Goal: Task Accomplishment & Management: Use online tool/utility

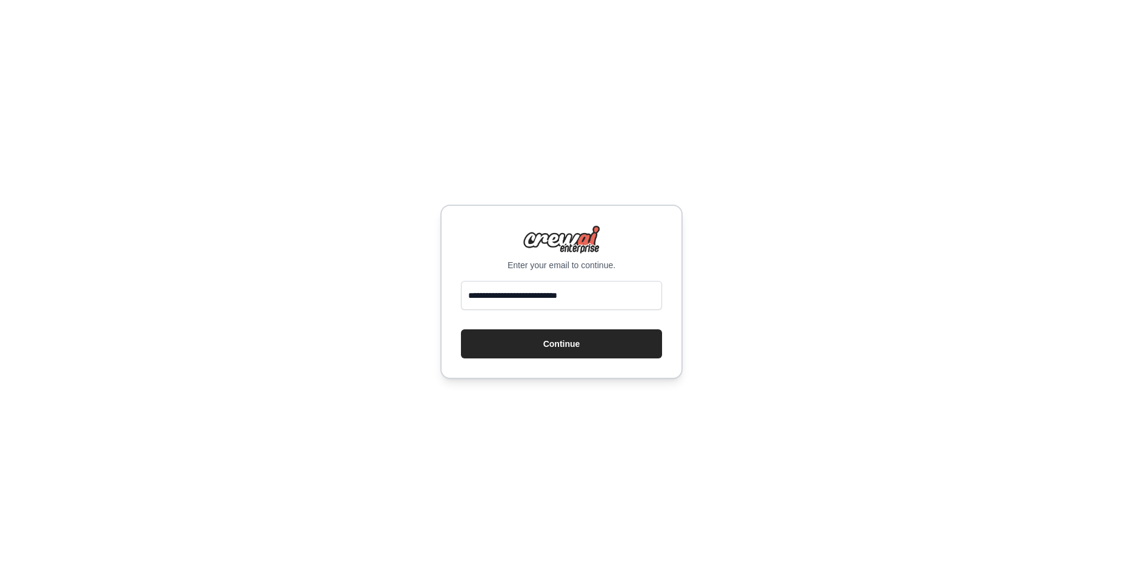
type input "**********"
click at [461, 329] on button "Continue" at bounding box center [561, 343] width 201 height 29
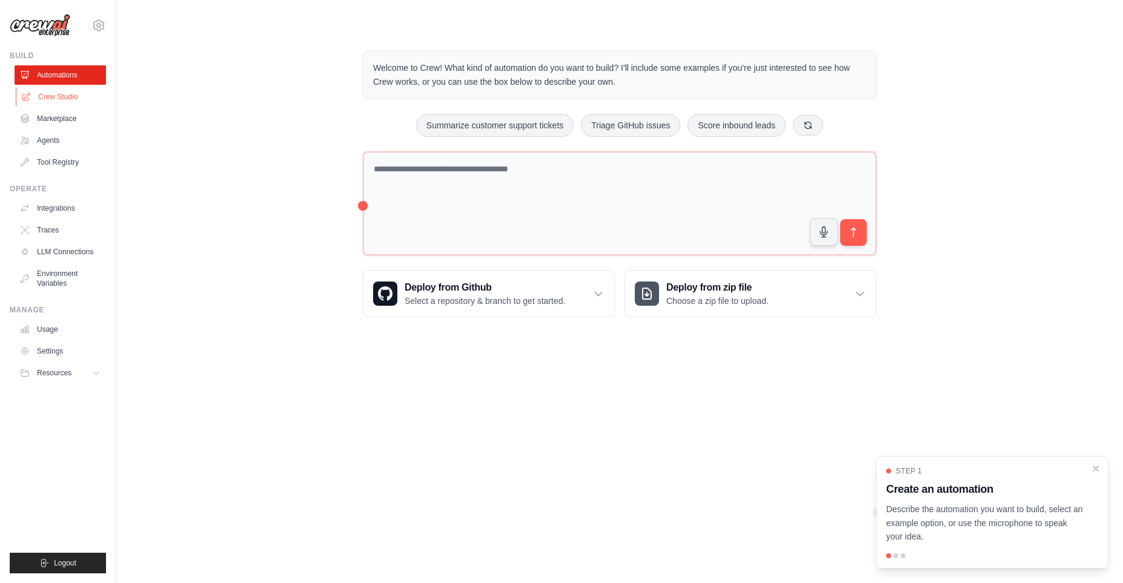
click at [72, 96] on link "Crew Studio" at bounding box center [61, 96] width 91 height 19
click at [72, 118] on link "Marketplace" at bounding box center [60, 118] width 91 height 19
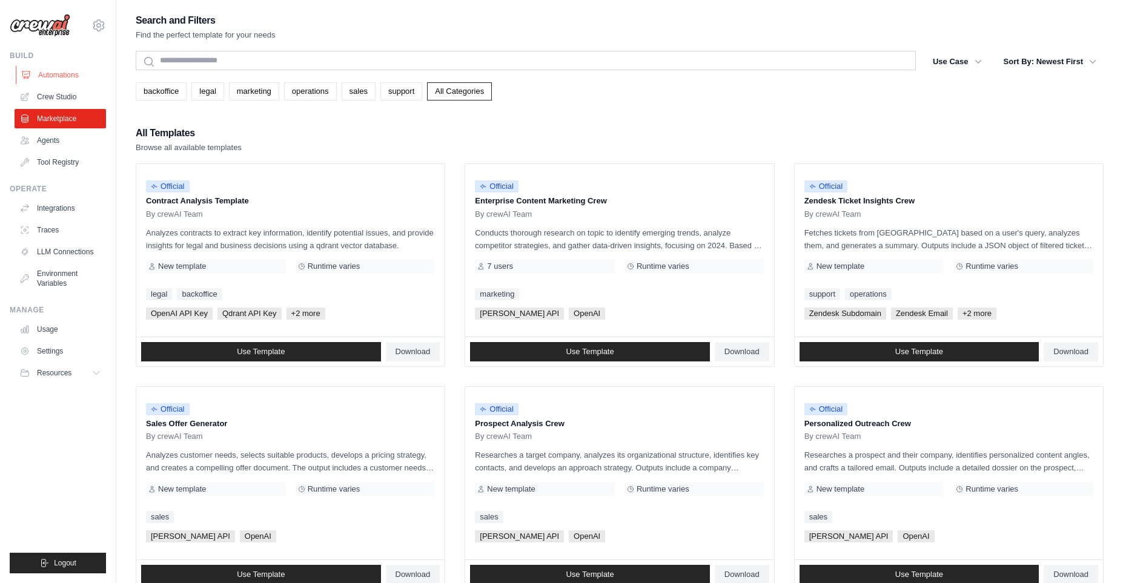
click at [62, 73] on link "Automations" at bounding box center [61, 74] width 91 height 19
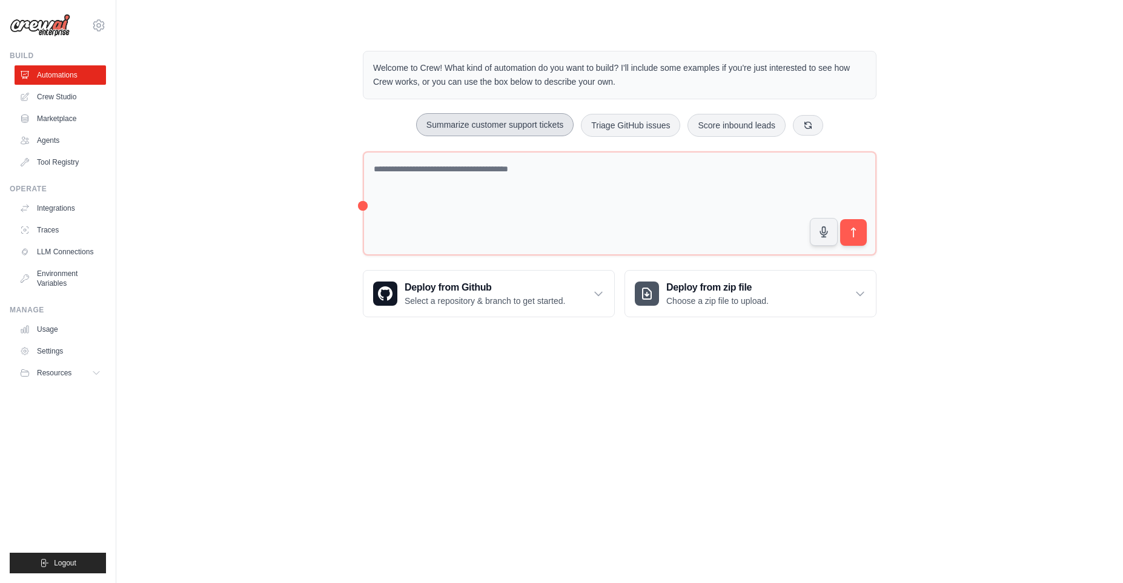
click at [458, 125] on button "Summarize customer support tickets" at bounding box center [494, 124] width 157 height 23
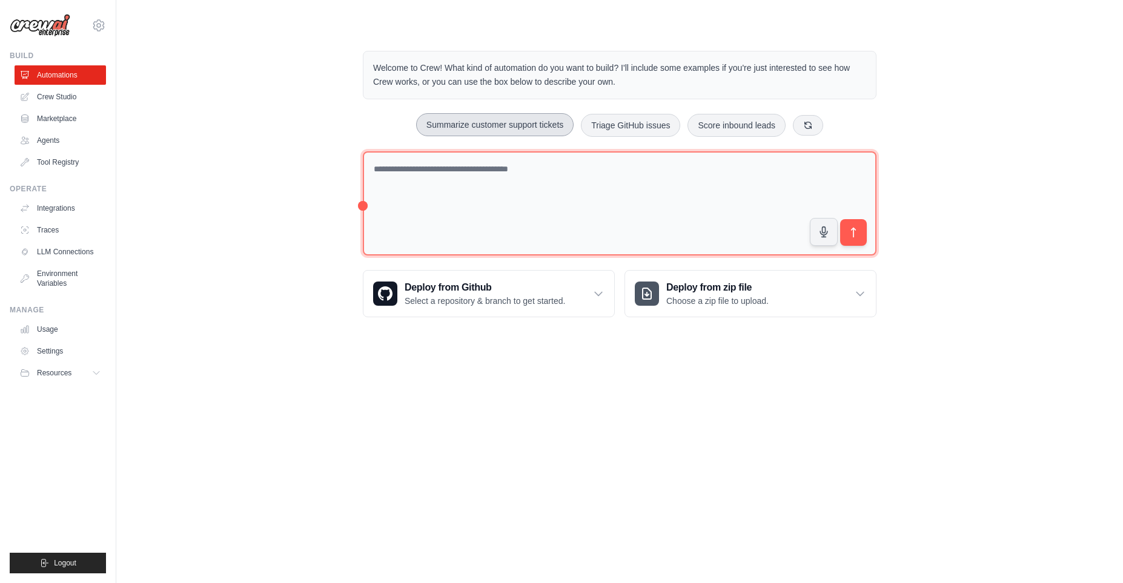
type textarea "**********"
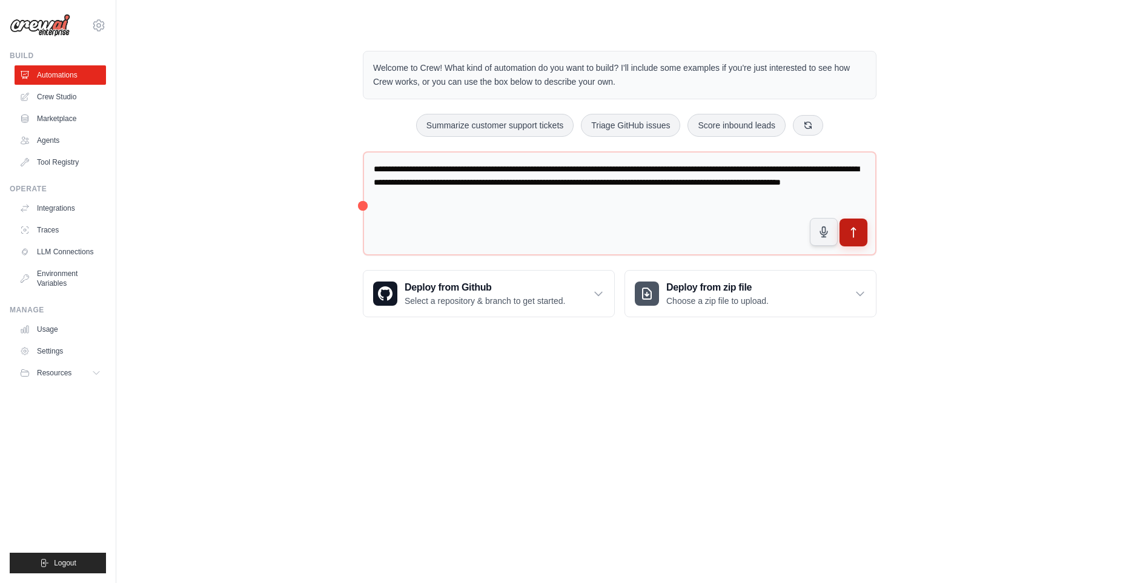
click at [864, 234] on button "submit" at bounding box center [853, 233] width 28 height 28
click at [54, 208] on link "Integrations" at bounding box center [61, 208] width 91 height 19
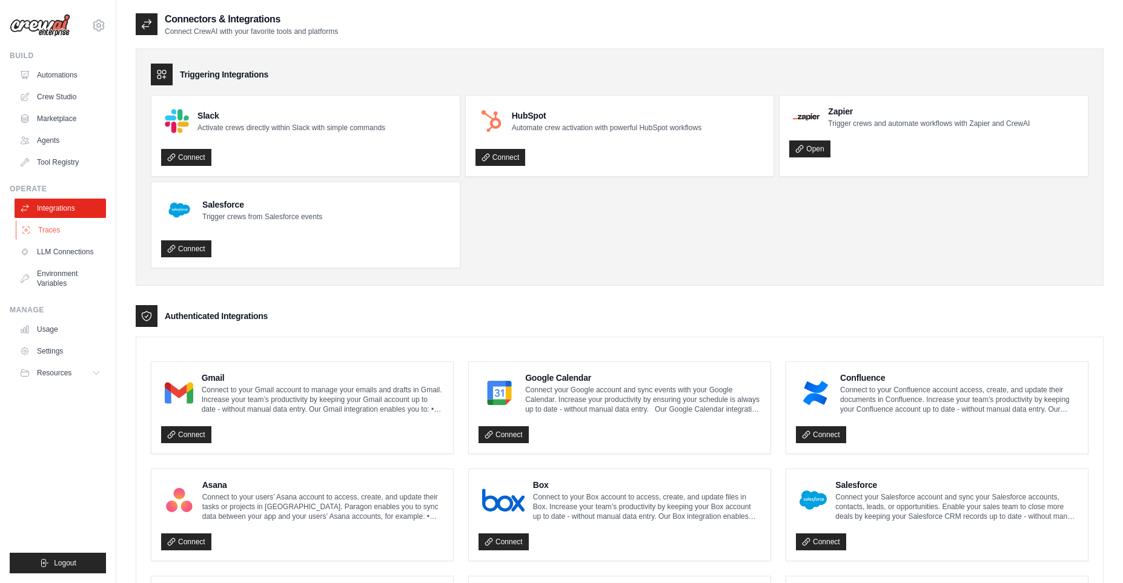
click at [62, 231] on link "Traces" at bounding box center [61, 229] width 91 height 19
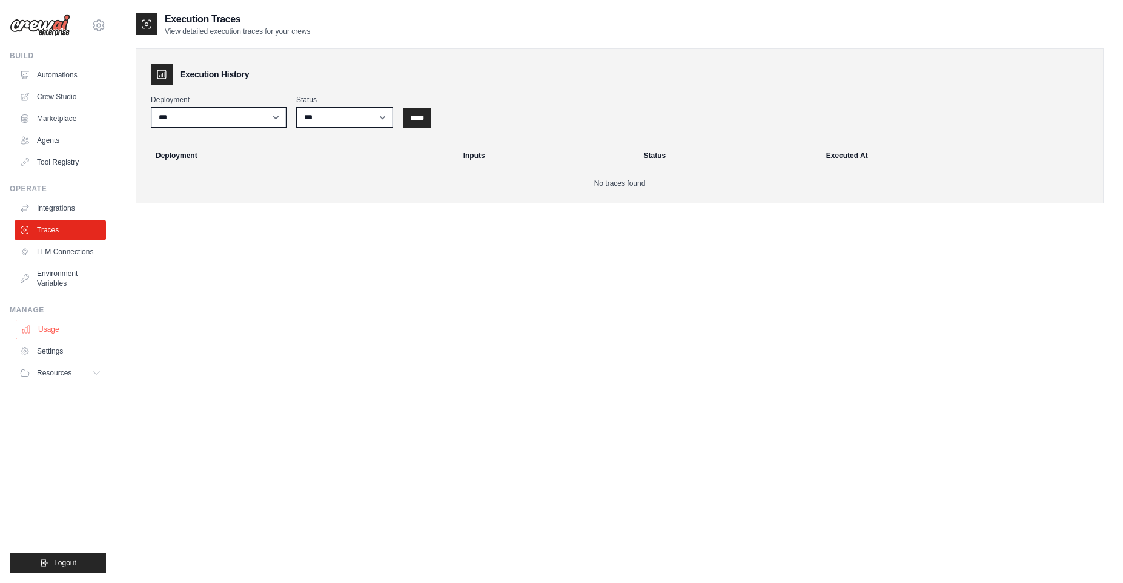
click at [52, 333] on link "Usage" at bounding box center [61, 329] width 91 height 19
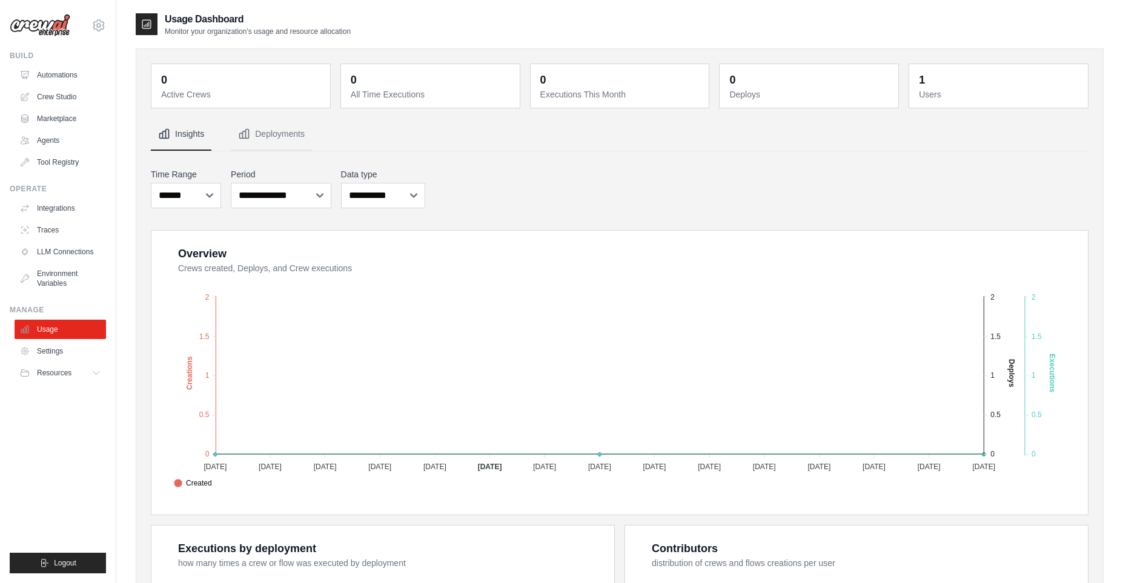
click at [56, 293] on ul "Build Automations Crew Studio Marketplace Agents" at bounding box center [58, 312] width 96 height 523
click at [100, 29] on icon at bounding box center [98, 25] width 15 height 15
click at [44, 30] on img at bounding box center [40, 25] width 61 height 23
click at [42, 78] on link "Automations" at bounding box center [61, 74] width 91 height 19
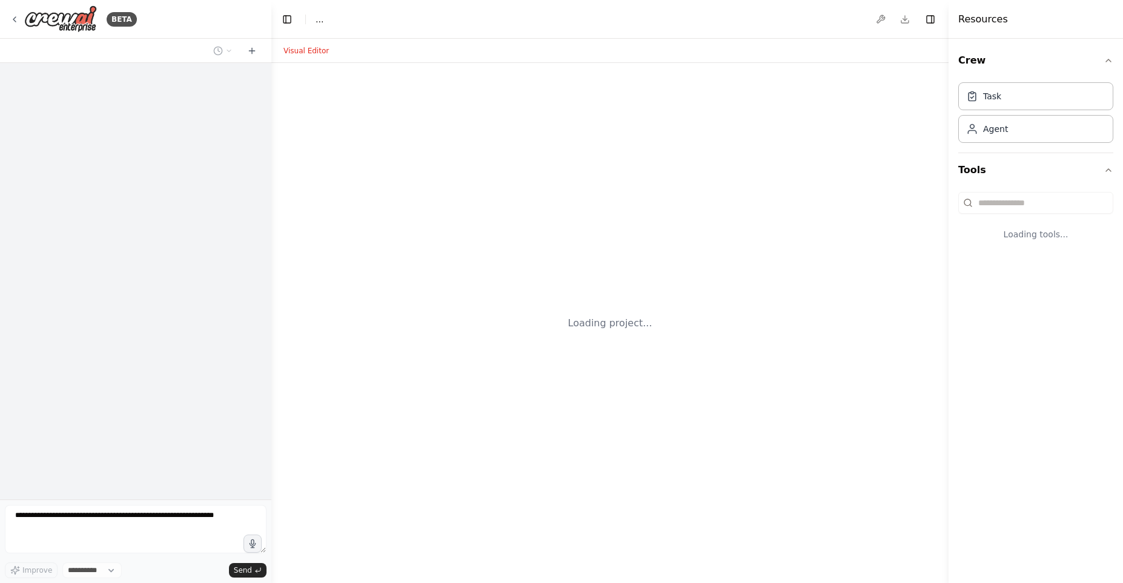
select select "****"
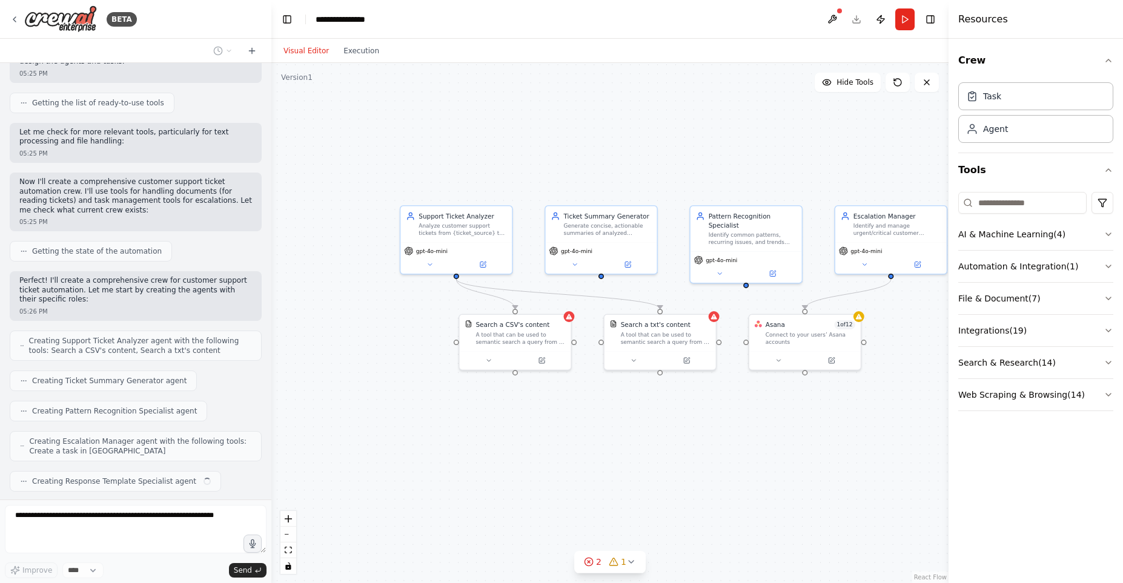
scroll to position [331, 0]
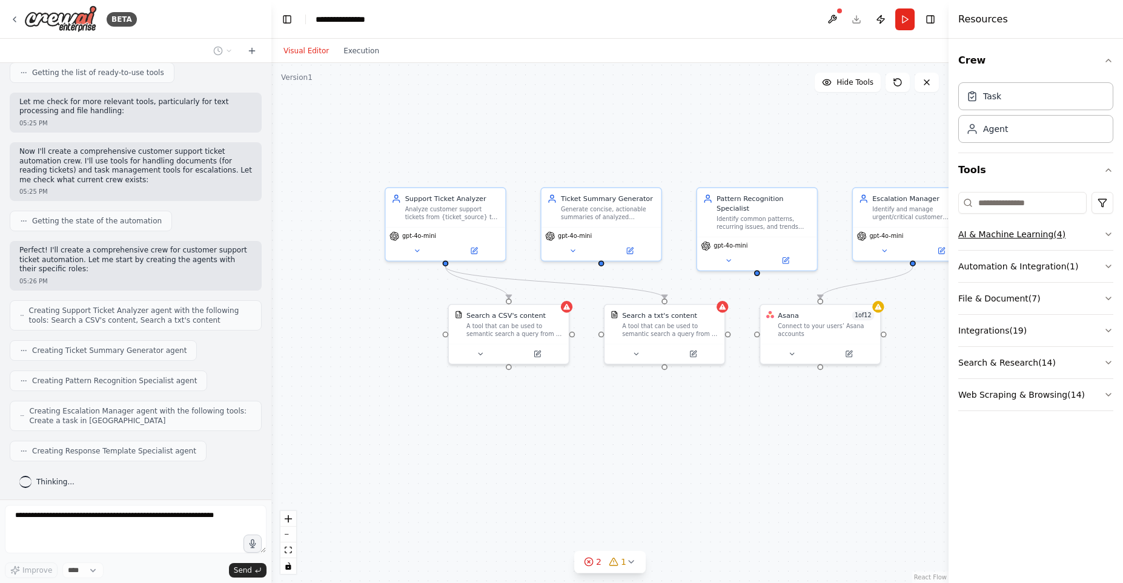
click at [1102, 236] on button "AI & Machine Learning ( 4 )" at bounding box center [1035, 234] width 155 height 31
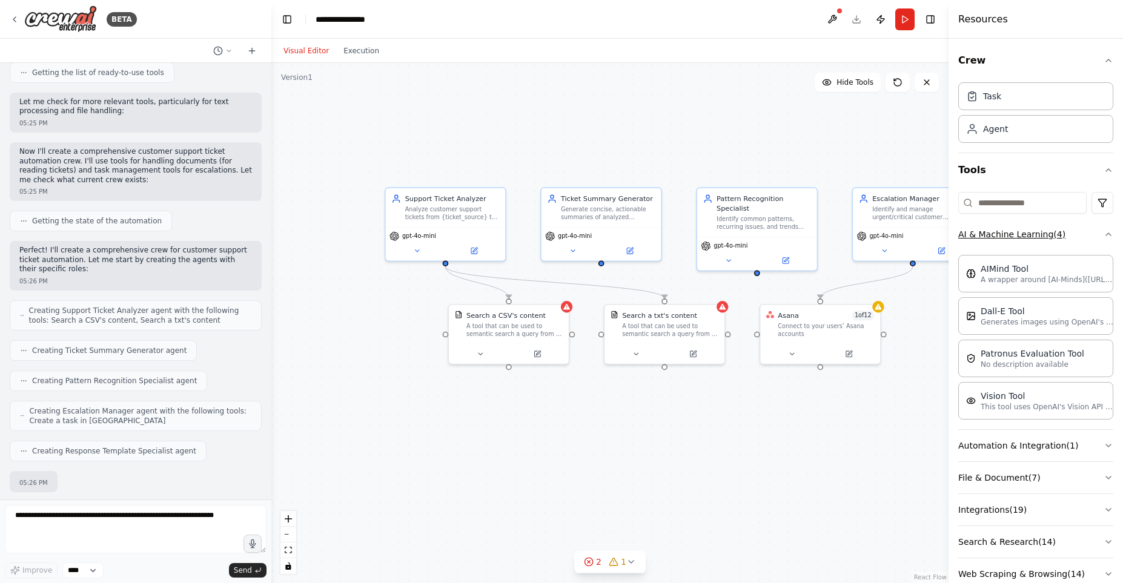
scroll to position [401, 0]
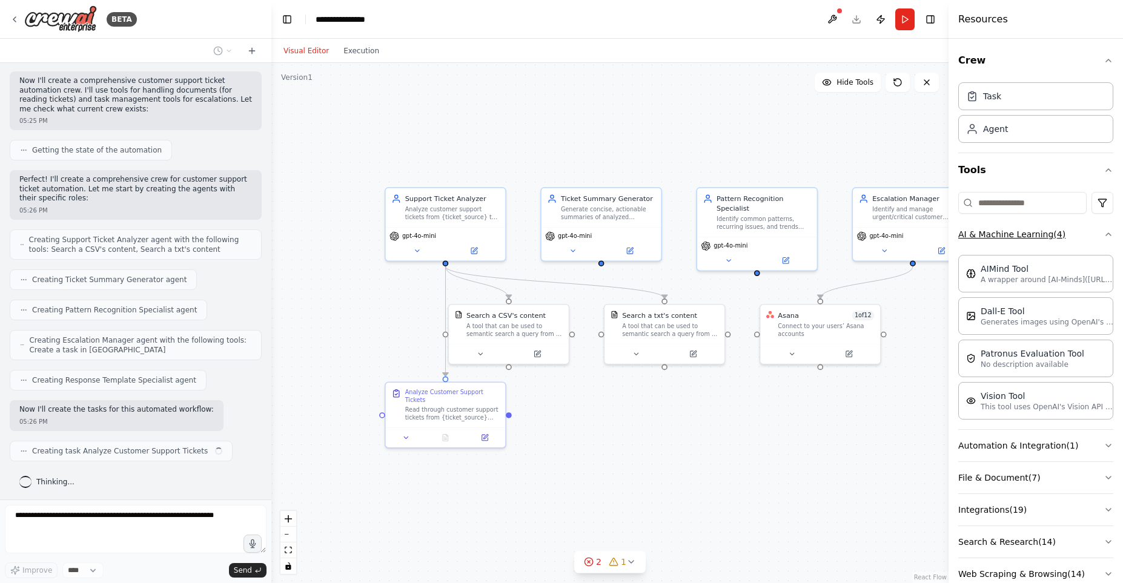
click at [1102, 236] on button "AI & Machine Learning ( 4 )" at bounding box center [1035, 234] width 155 height 31
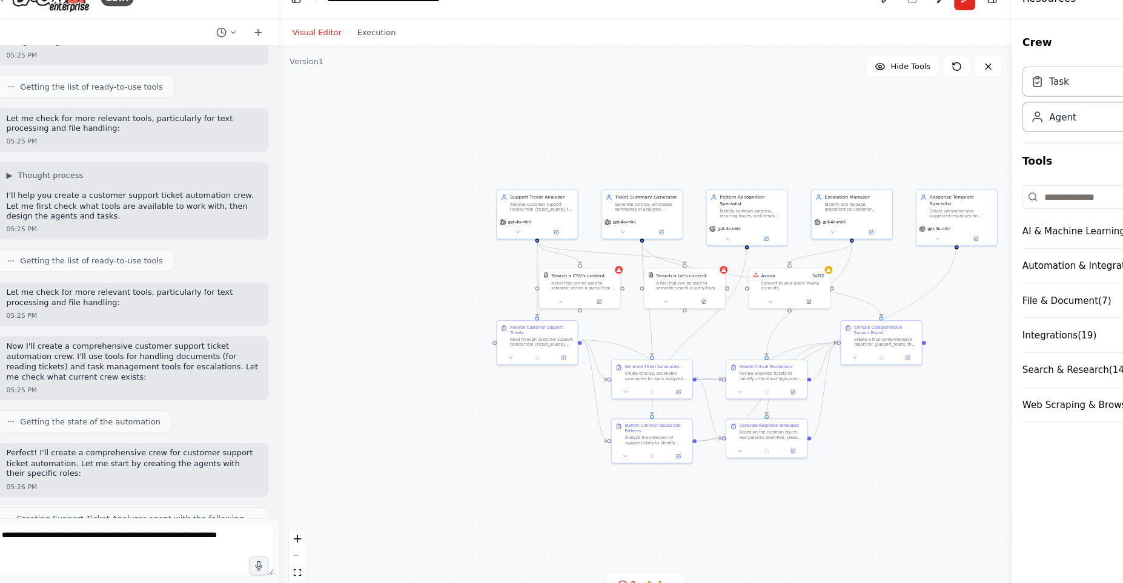
scroll to position [140, 0]
click at [94, 306] on div "Let me check for more relevant tools, particularly for text processing and file…" at bounding box center [136, 303] width 252 height 40
drag, startPoint x: 94, startPoint y: 306, endPoint x: 122, endPoint y: 245, distance: 67.8
click at [122, 245] on div "Create a crew that automatically reads through customer support tickets, catego…" at bounding box center [135, 281] width 271 height 437
drag, startPoint x: 122, startPoint y: 245, endPoint x: 380, endPoint y: 359, distance: 281.6
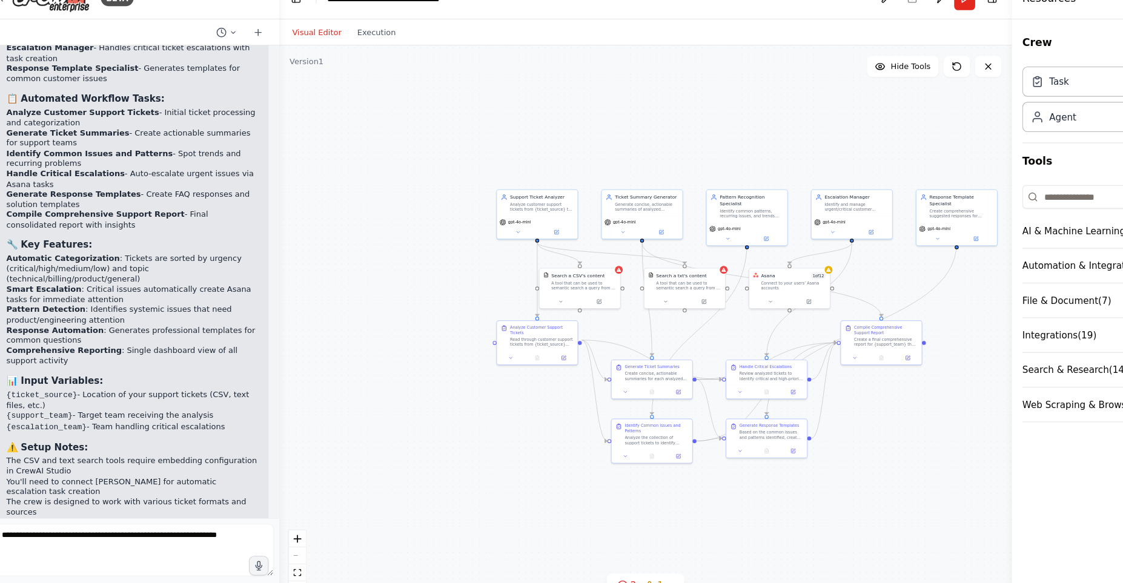
scroll to position [1276, 0]
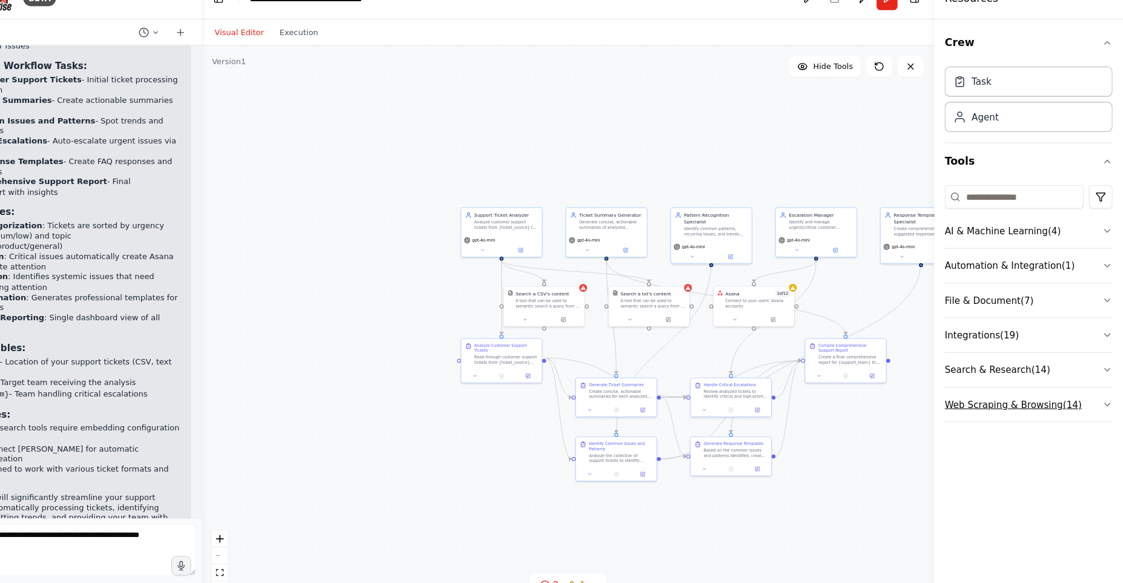
click at [1110, 395] on icon "button" at bounding box center [1108, 395] width 5 height 2
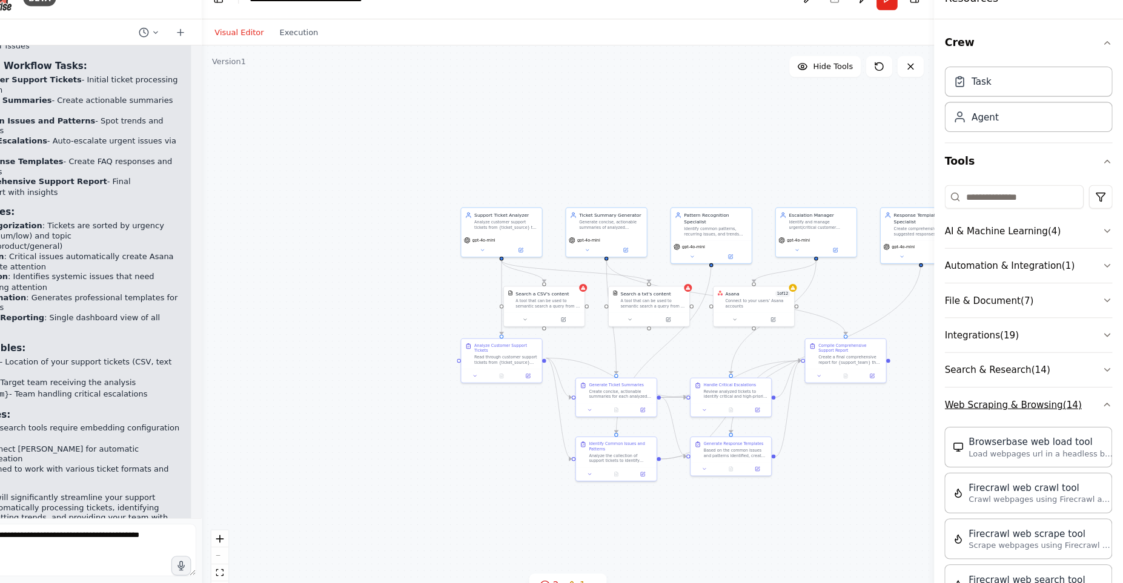
click at [1110, 395] on icon "button" at bounding box center [1108, 395] width 10 height 10
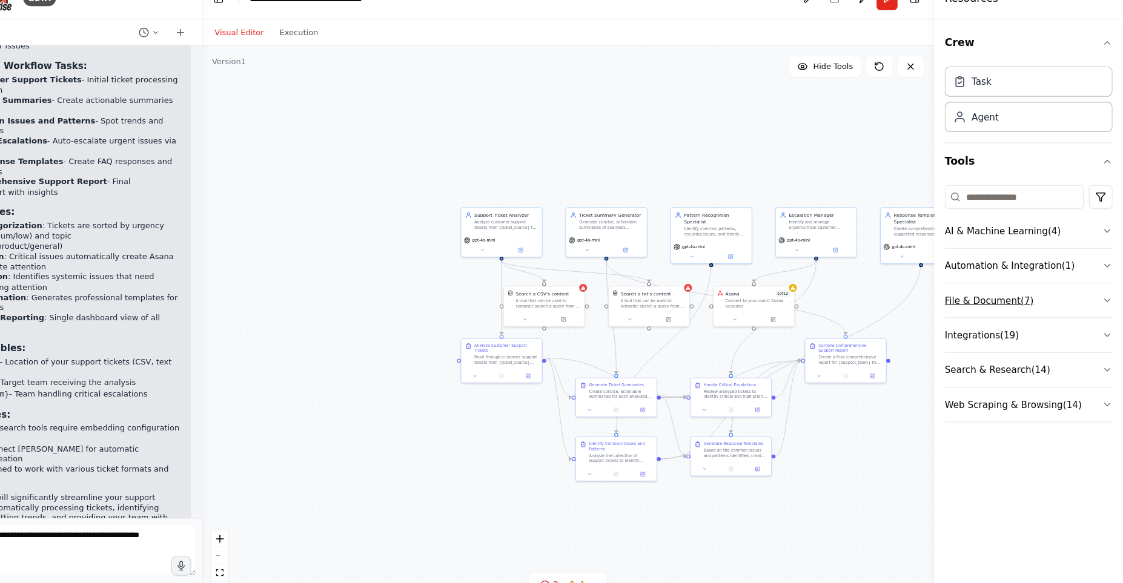
click at [1094, 296] on button "File & Document ( 7 )" at bounding box center [1035, 298] width 155 height 31
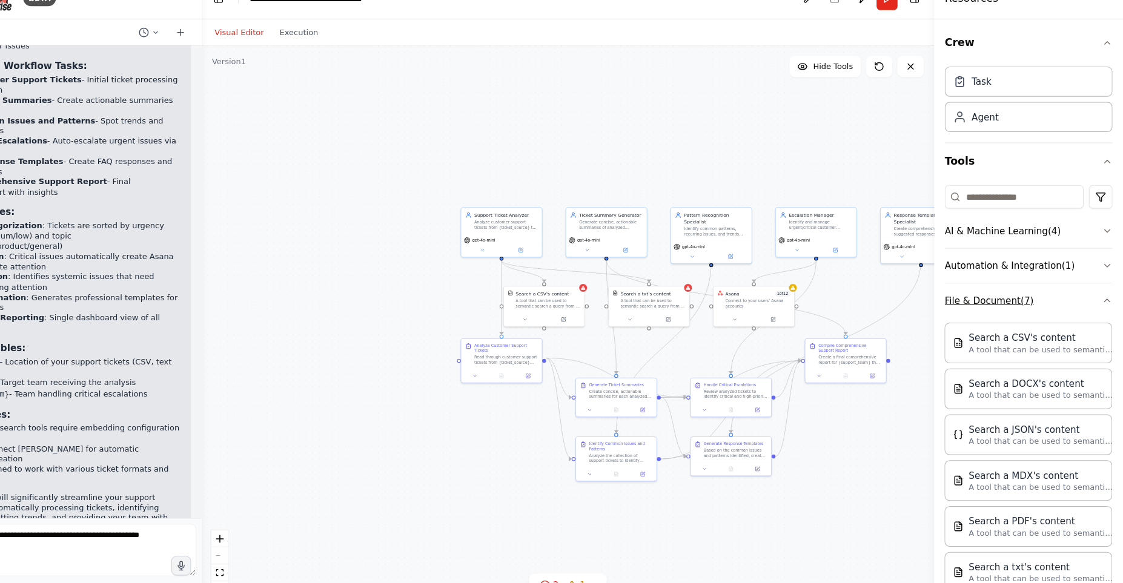
click at [1094, 296] on button "File & Document ( 7 )" at bounding box center [1035, 298] width 155 height 31
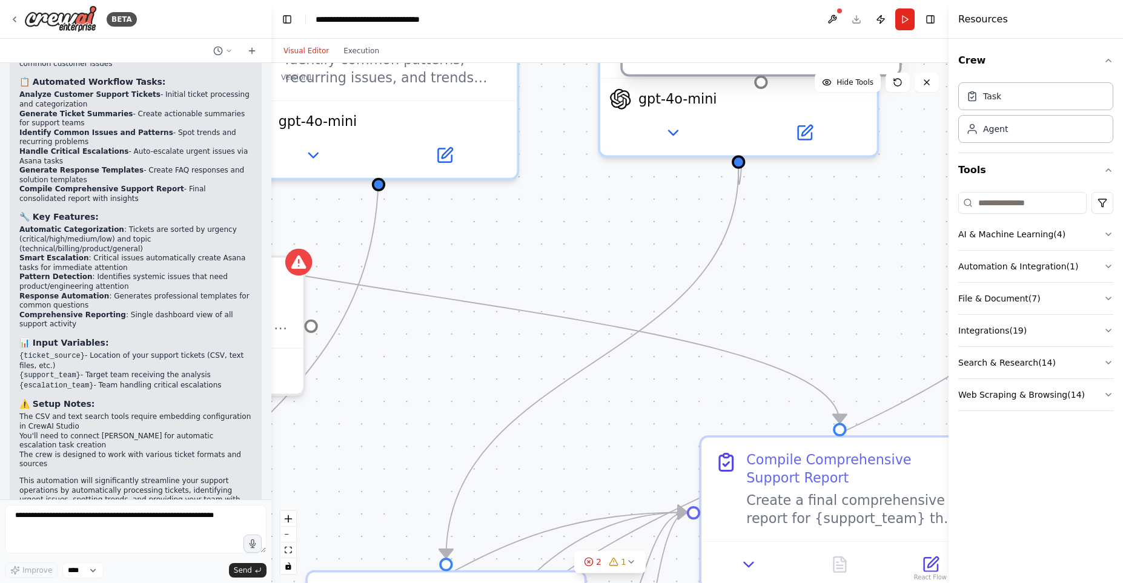
drag, startPoint x: 539, startPoint y: 266, endPoint x: 809, endPoint y: -34, distance: 403.4
